Goal: Communication & Community: Answer question/provide support

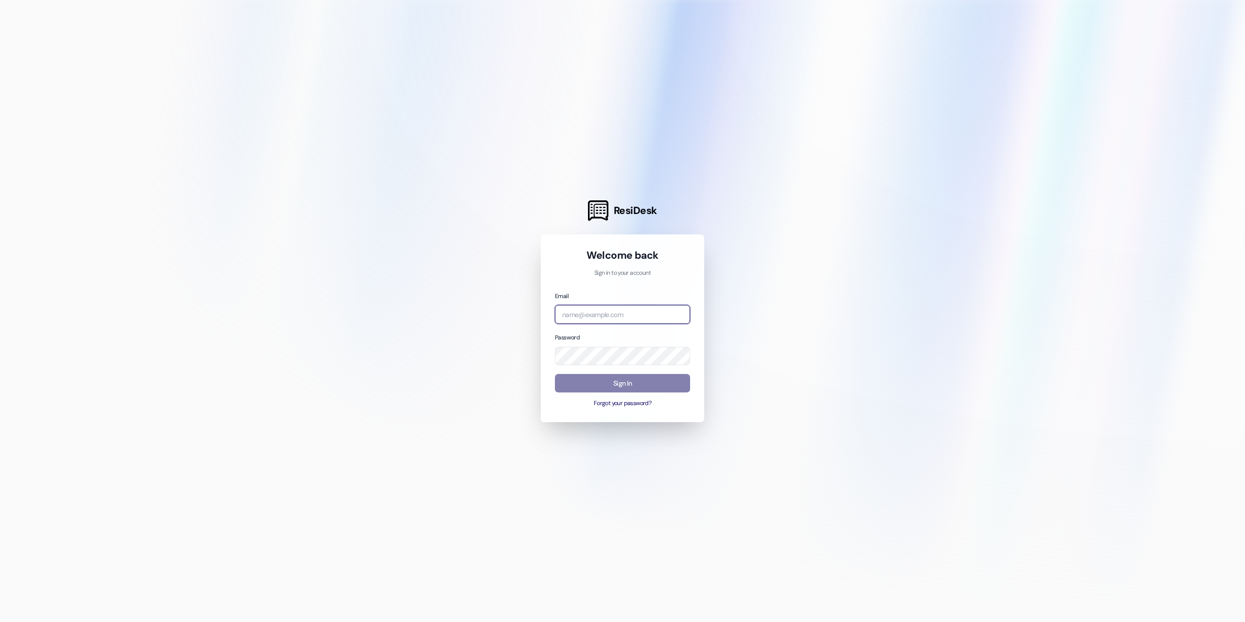
click at [623, 319] on input "email" at bounding box center [622, 314] width 135 height 19
click at [0, 622] on com-1password-button at bounding box center [0, 622] width 0 height 0
type input "[PERSON_NAME][EMAIL_ADDRESS][PERSON_NAME][DOMAIN_NAME]"
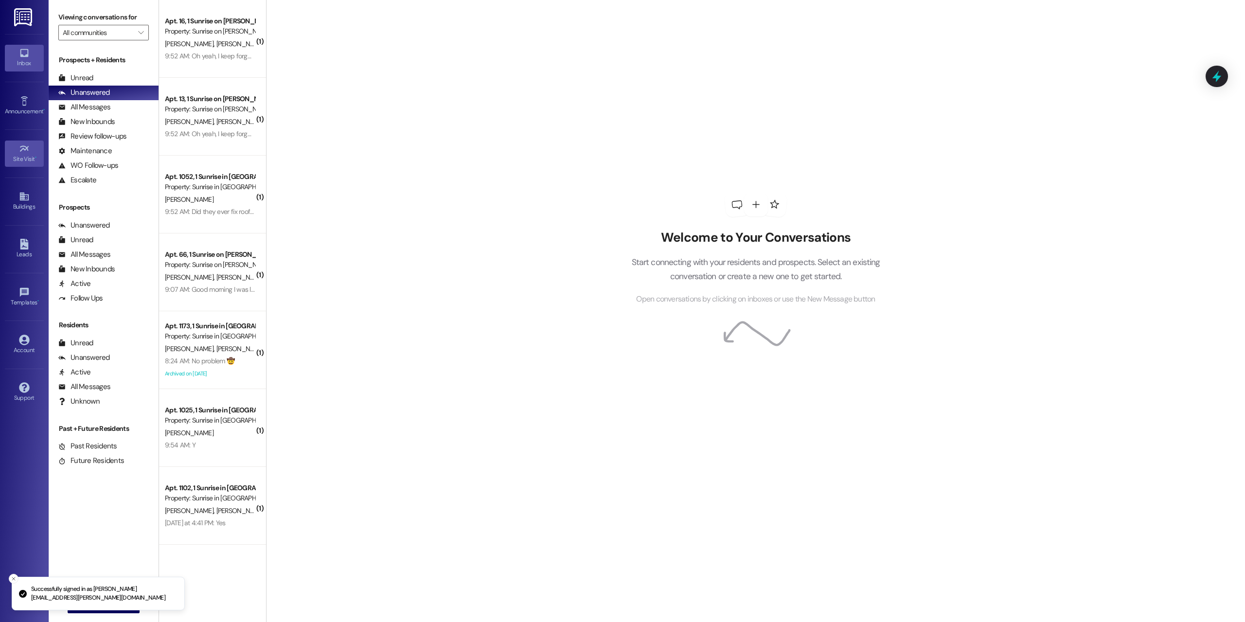
click at [25, 155] on div "Site Visit •" at bounding box center [24, 159] width 49 height 10
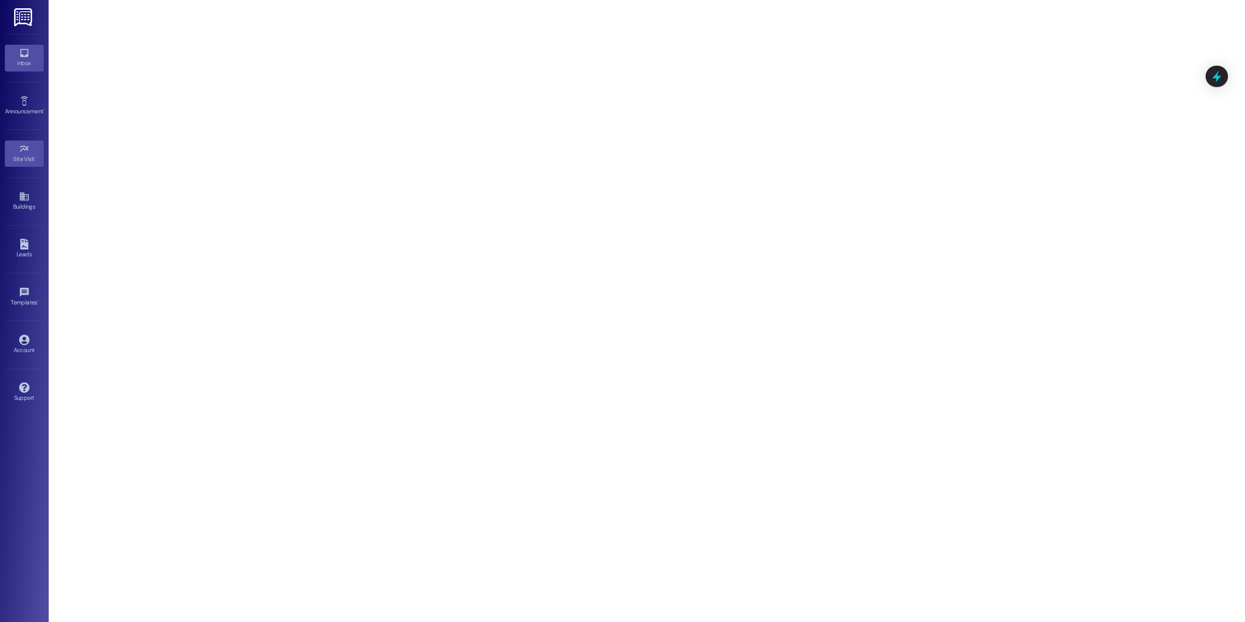
click at [22, 61] on div "Inbox" at bounding box center [24, 63] width 49 height 10
